Goal: Task Accomplishment & Management: Use online tool/utility

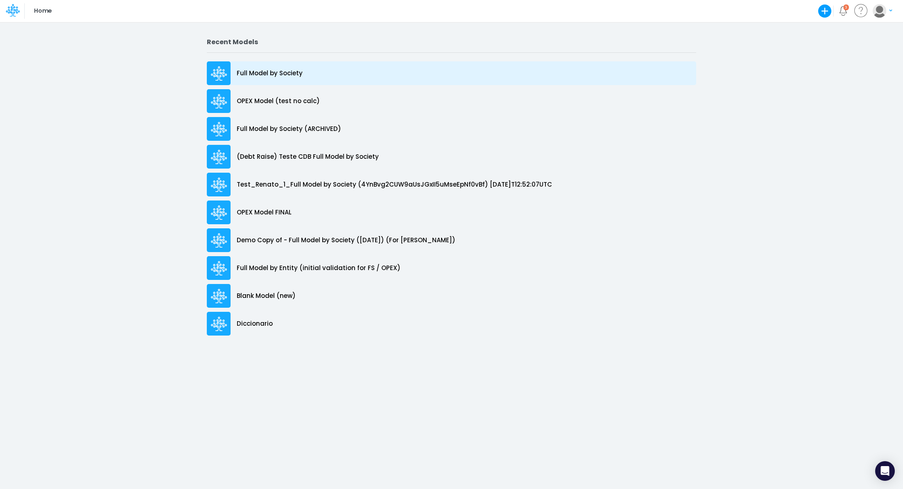
click at [273, 75] on p "Full Model by Society" at bounding box center [270, 73] width 66 height 9
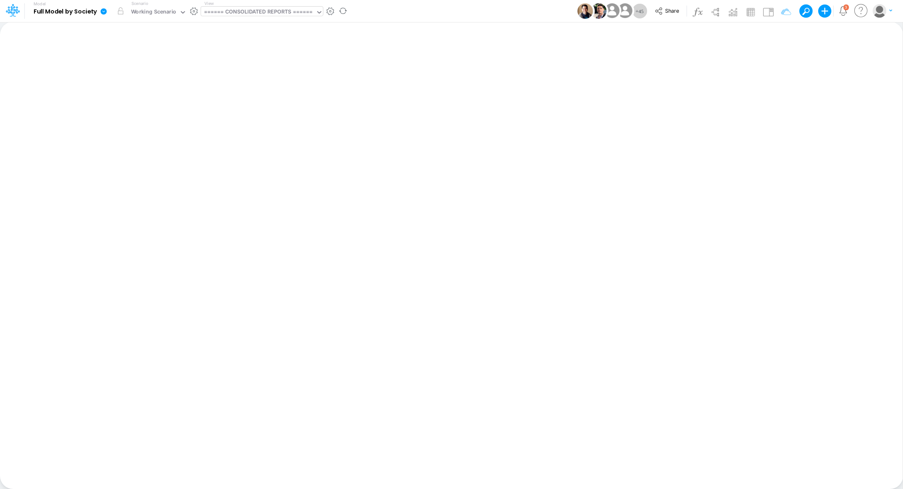
click at [237, 12] on div "====== CONSOLIDATED REPORTS ======" at bounding box center [258, 12] width 109 height 9
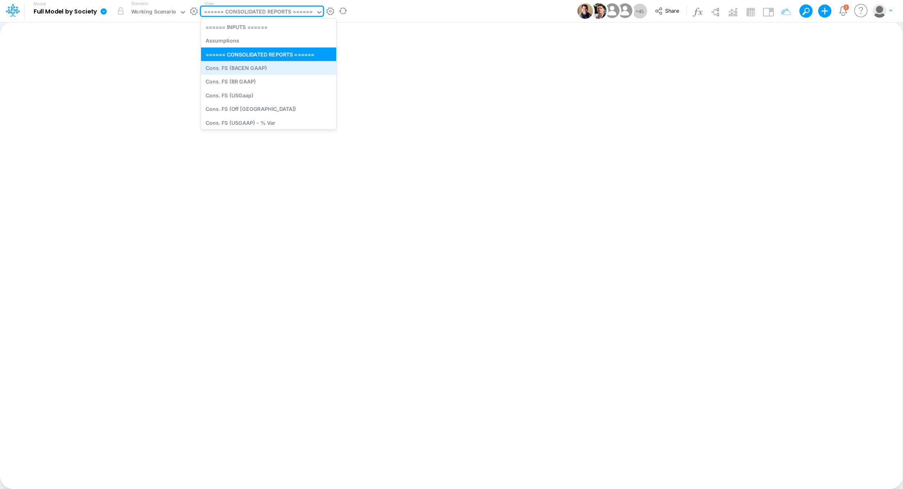
click at [311, 71] on div "Cons. FS (BACEN GAAP)" at bounding box center [268, 68] width 135 height 14
type input "Consolidated FS - BACENGAAP"
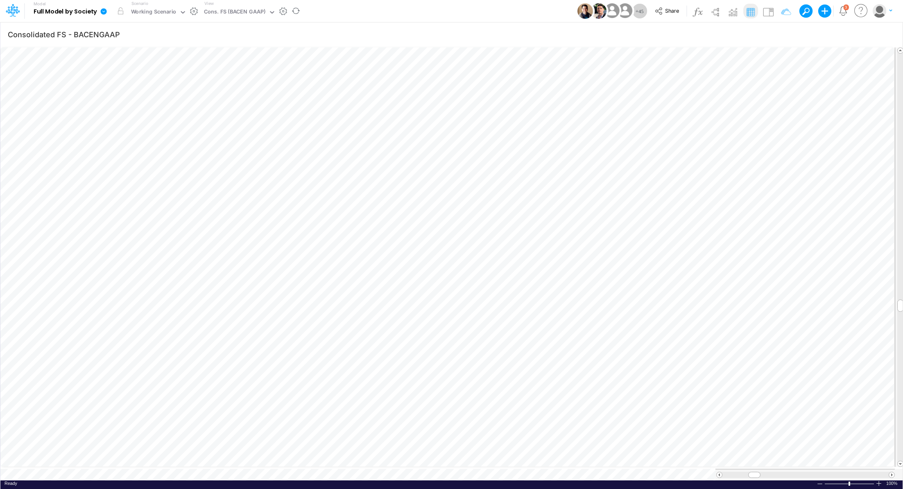
scroll to position [4, 1]
click at [891, 33] on icon "button" at bounding box center [887, 34] width 12 height 9
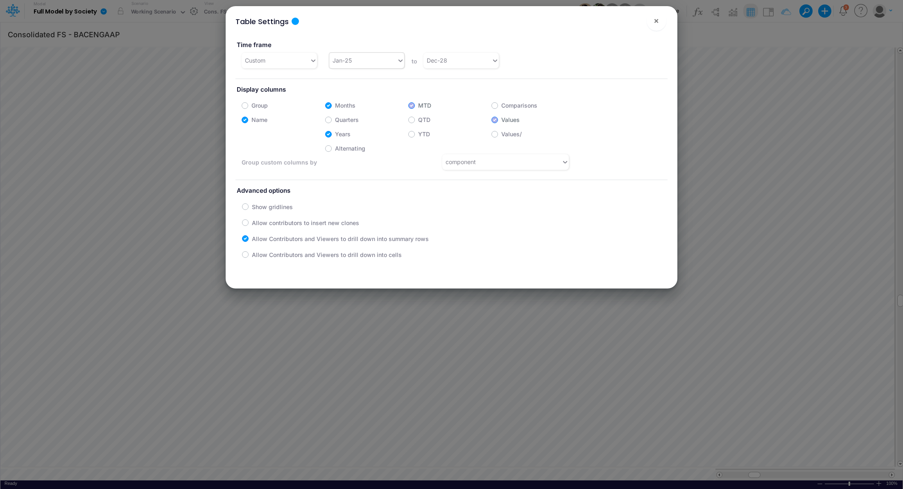
click at [368, 63] on div "Jan-25" at bounding box center [363, 61] width 68 height 14
click at [355, 81] on div "Jan-24" at bounding box center [365, 81] width 75 height 15
click at [655, 22] on span "×" at bounding box center [655, 21] width 5 height 10
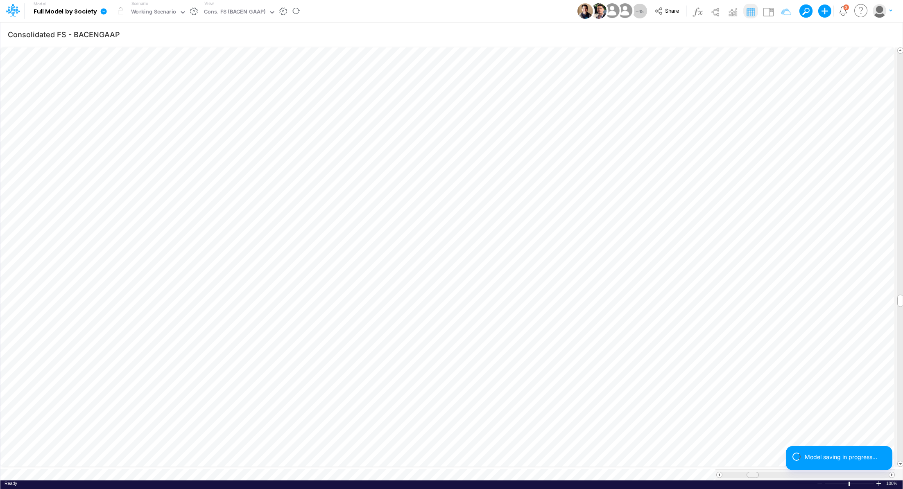
scroll to position [4, 1]
click at [700, 469] on tr at bounding box center [447, 474] width 894 height 11
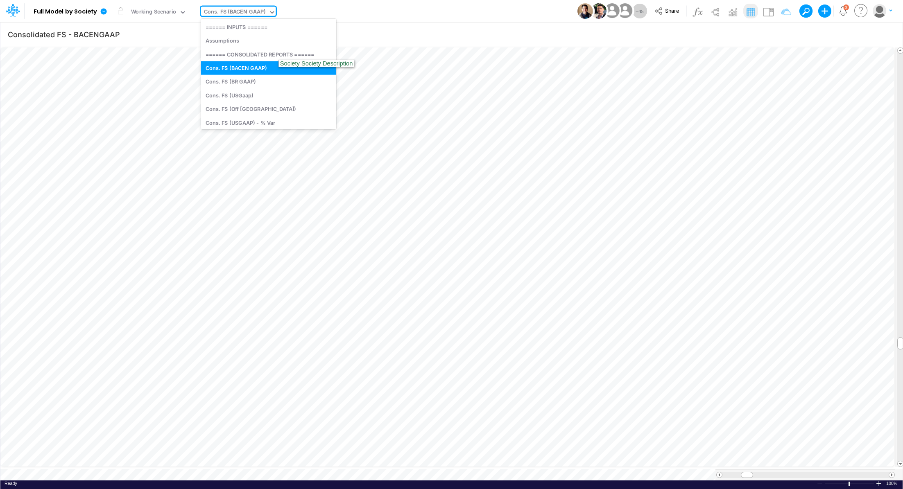
click at [224, 12] on div "Cons. FS (BACEN GAAP)" at bounding box center [234, 12] width 61 height 9
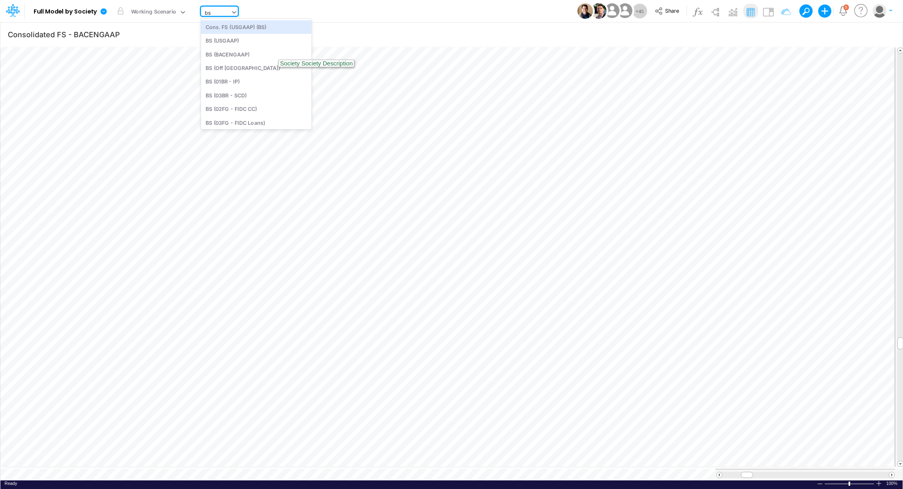
type input "b"
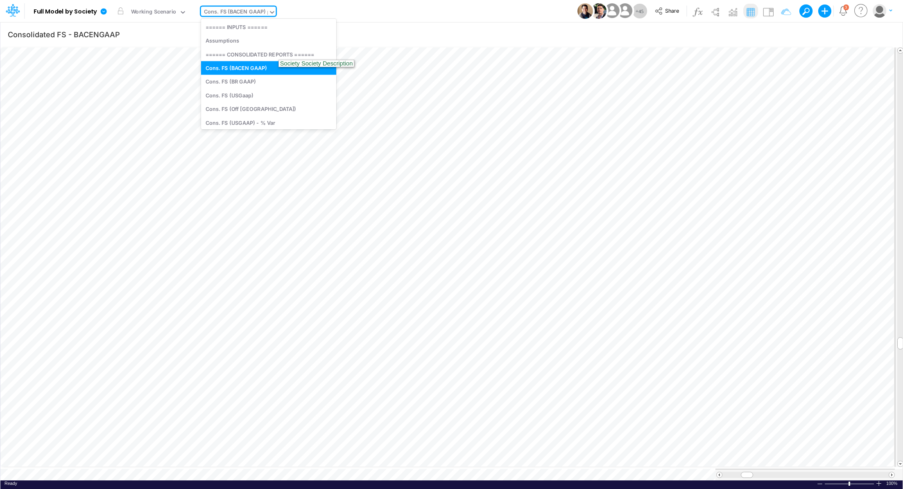
type input "bs"
click at [245, 56] on div "BS (BACENGAAP)" at bounding box center [256, 54] width 111 height 14
type input "BS (USGAAP) - Detailed"
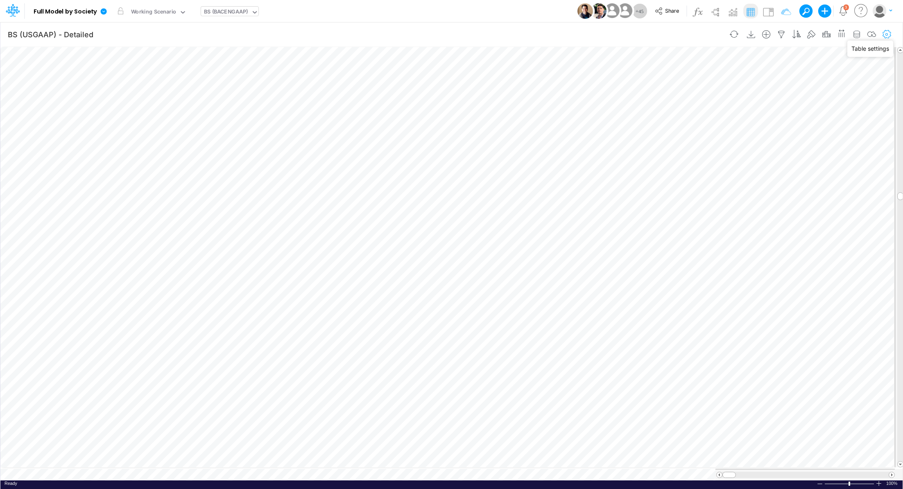
click at [889, 35] on icon "button" at bounding box center [887, 34] width 12 height 9
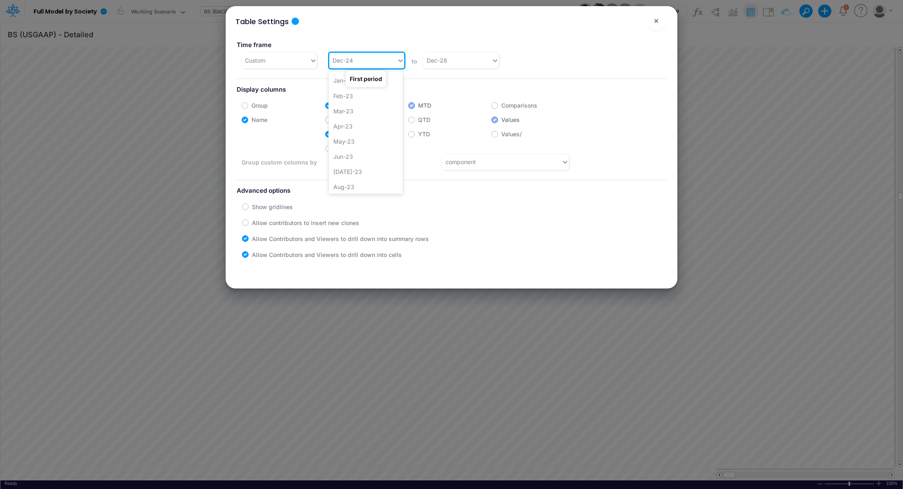
click at [349, 61] on div "Dec-24" at bounding box center [342, 60] width 20 height 9
click at [365, 108] on div "Jan-24" at bounding box center [365, 102] width 75 height 15
click at [708, 114] on div "Table Settings × Time frame Custom option Jan-24, selected. 0 results available…" at bounding box center [451, 244] width 903 height 489
click at [659, 21] on button "×" at bounding box center [656, 21] width 20 height 20
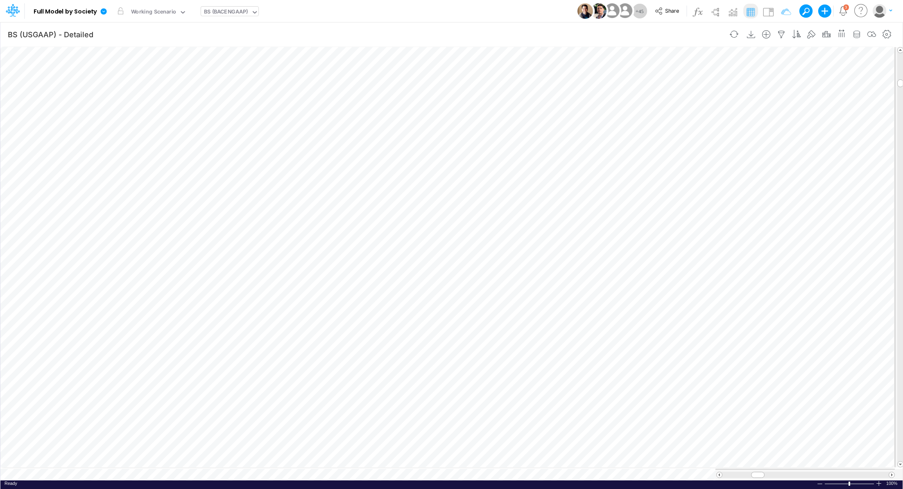
scroll to position [4, 1]
click at [106, 11] on icon at bounding box center [104, 11] width 6 height 6
click at [134, 75] on button "Export" at bounding box center [145, 72] width 88 height 14
click at [234, 77] on button "Excel" at bounding box center [233, 76] width 88 height 13
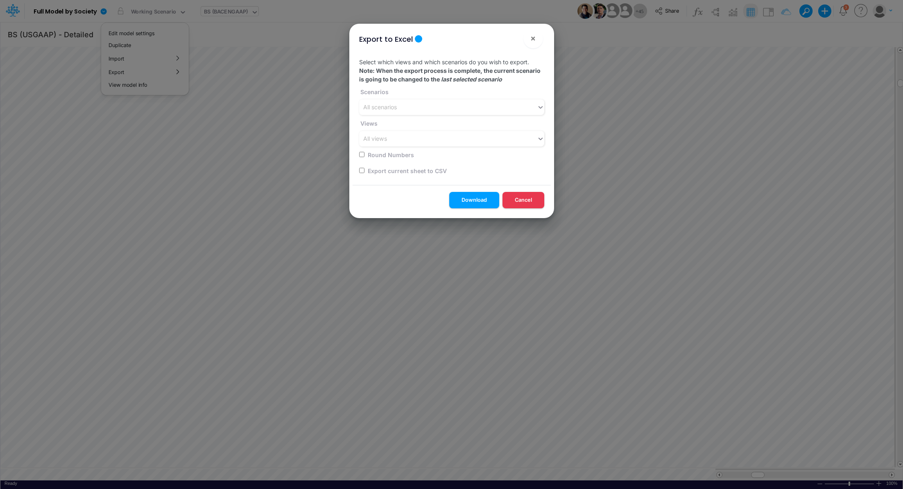
click at [358, 171] on div "Select which views and which scenarios do you wish to export. Note: When the ex…" at bounding box center [451, 118] width 198 height 134
click at [363, 171] on input "checkbox" at bounding box center [361, 170] width 5 height 5
checkbox input "true"
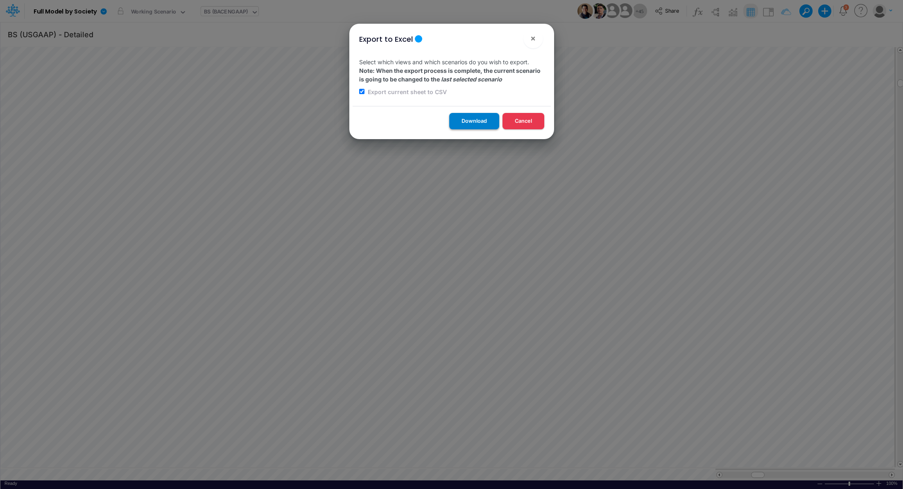
click at [468, 122] on button "Download" at bounding box center [474, 121] width 50 height 16
click at [232, 14] on div "Export to Excel × Select which views and which scenarios do you wish to export.…" at bounding box center [451, 244] width 903 height 489
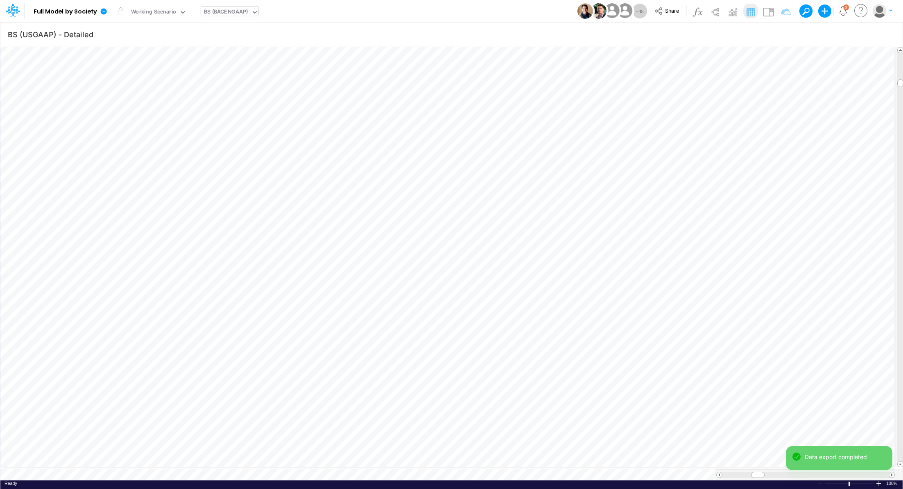
click at [232, 14] on div "BS (BACENGAAP)" at bounding box center [226, 12] width 44 height 9
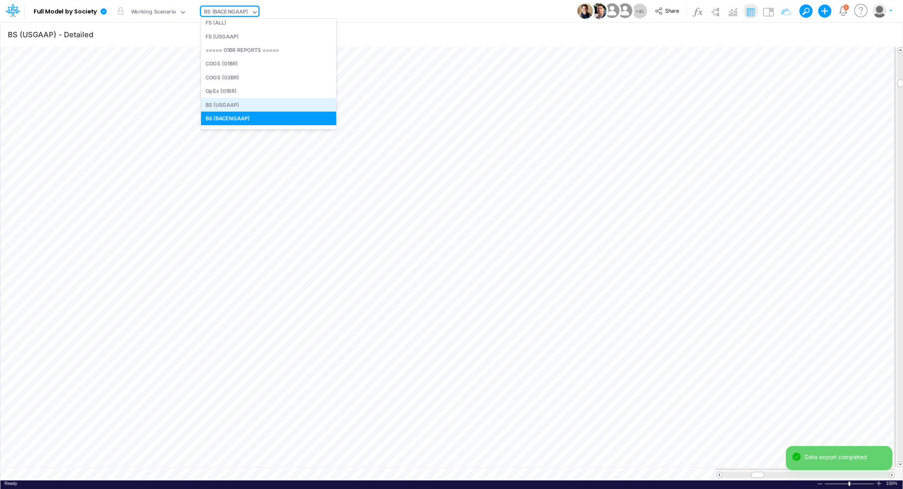
click at [249, 105] on div "BS (USGAAP)" at bounding box center [268, 105] width 135 height 14
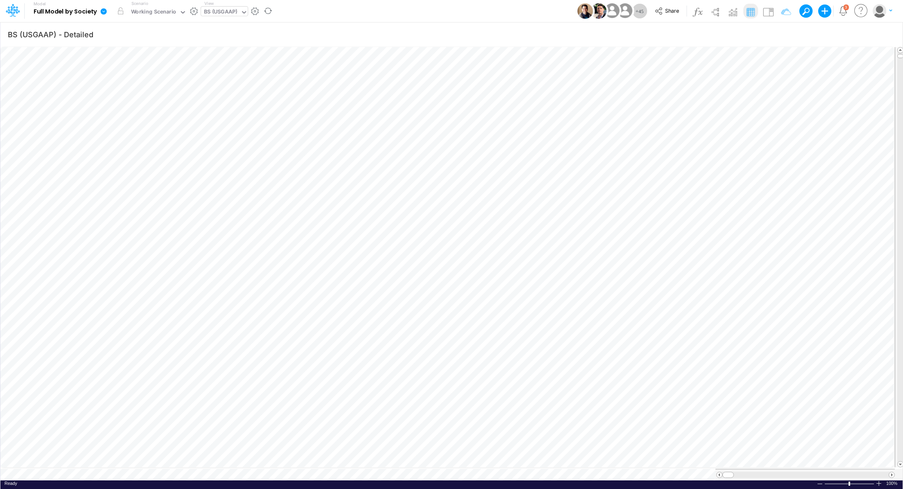
click at [104, 12] on icon at bounding box center [104, 11] width 6 height 6
click at [140, 71] on button "Export" at bounding box center [145, 72] width 88 height 14
click at [203, 75] on button "Excel" at bounding box center [233, 76] width 88 height 13
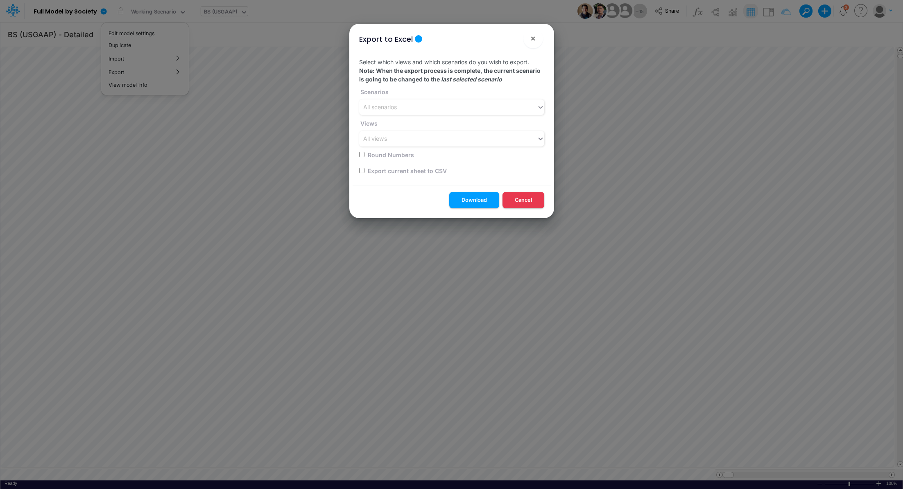
click at [362, 170] on input "checkbox" at bounding box center [361, 170] width 5 height 5
checkbox input "true"
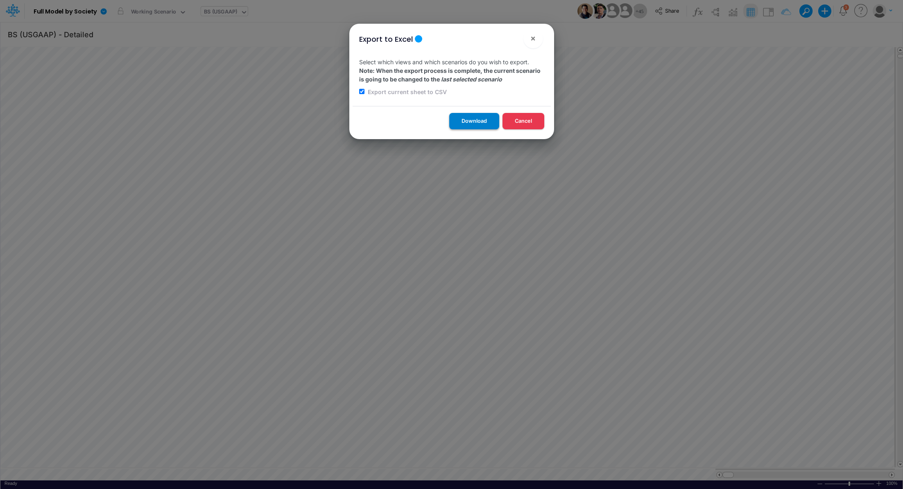
click at [466, 120] on button "Download" at bounding box center [474, 121] width 50 height 16
click at [536, 41] on button "×" at bounding box center [533, 39] width 20 height 20
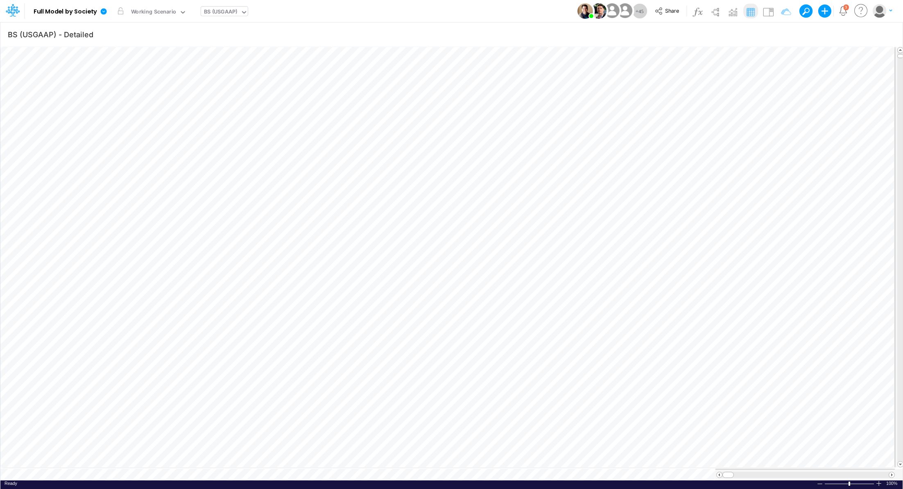
type input "Consolidated FS - BACENGAAP"
